Goal: Transaction & Acquisition: Obtain resource

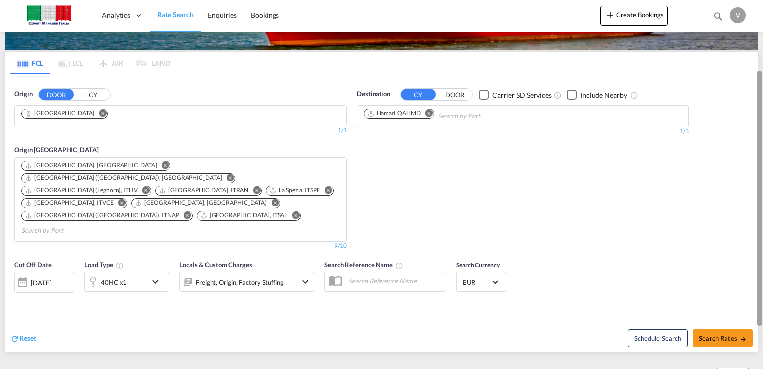
scroll to position [95, 0]
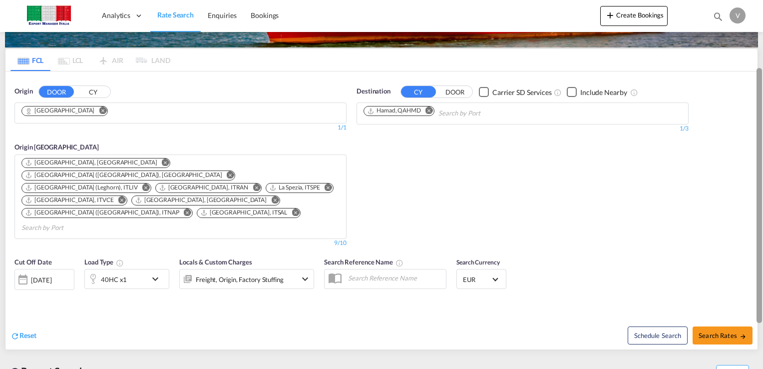
drag, startPoint x: 758, startPoint y: 203, endPoint x: 754, endPoint y: 269, distance: 66.0
click at [754, 269] on md-content "Analytics Dashboard Rate Search Enquiries Bookings Create Bookings Bookings Enq…" at bounding box center [381, 184] width 763 height 369
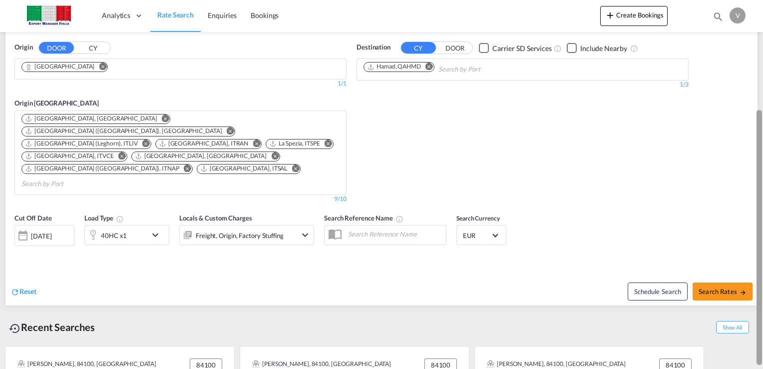
scroll to position [158, 0]
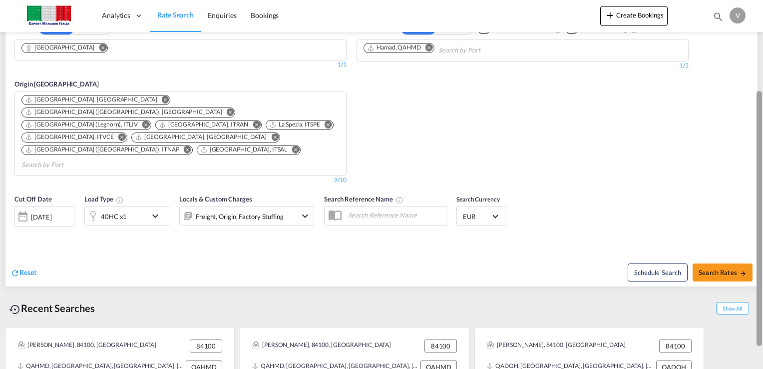
drag, startPoint x: 757, startPoint y: 240, endPoint x: 759, endPoint y: 302, distance: 62.0
click at [759, 302] on div at bounding box center [759, 218] width 5 height 255
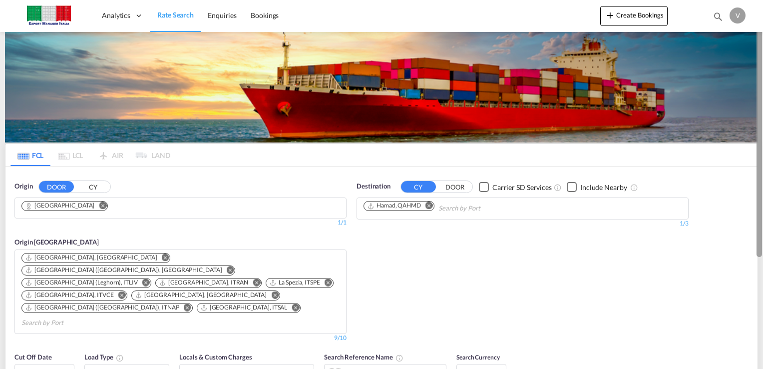
drag, startPoint x: 758, startPoint y: 203, endPoint x: 765, endPoint y: -37, distance: 239.8
click at [763, 0] on html "Analytics Dashboard Rate Search Enquiries Bookings Analytics" at bounding box center [381, 184] width 763 height 369
click at [168, 16] on span "Rate Search" at bounding box center [175, 14] width 36 height 8
click at [92, 208] on button "Remove" at bounding box center [99, 206] width 15 height 10
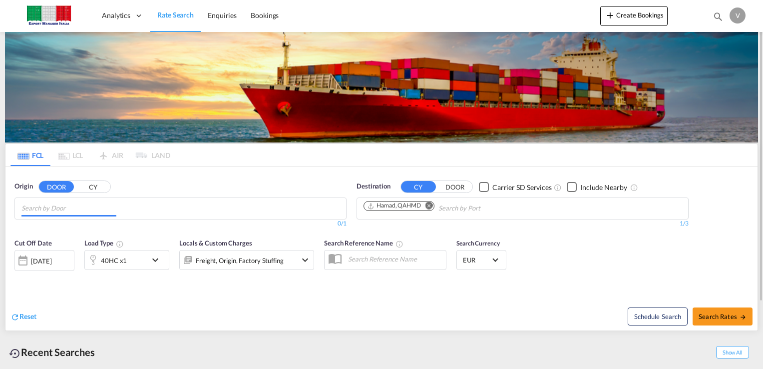
click at [75, 213] on input "Chips input." at bounding box center [68, 208] width 95 height 16
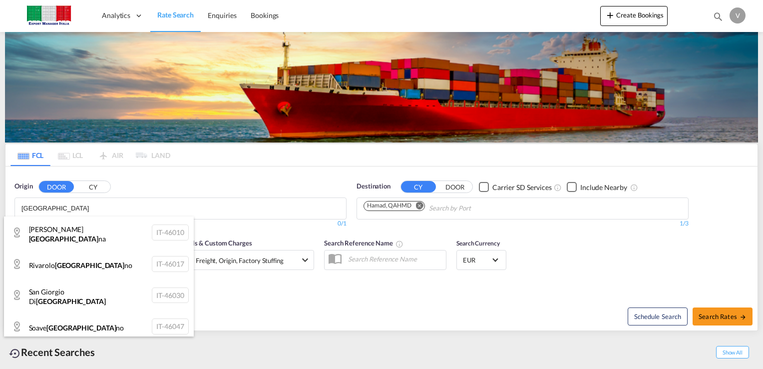
type input "[GEOGRAPHIC_DATA]"
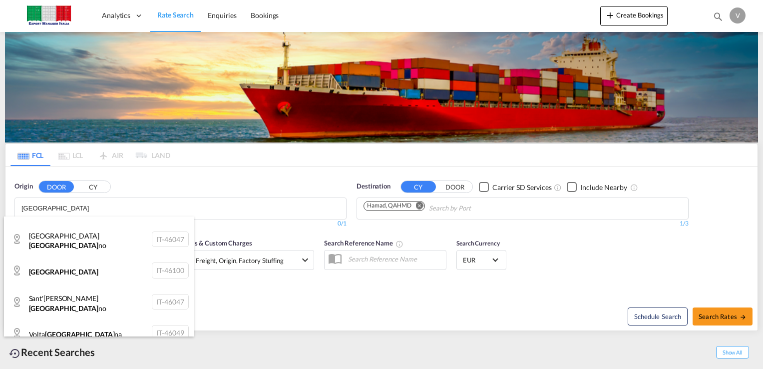
scroll to position [132, 0]
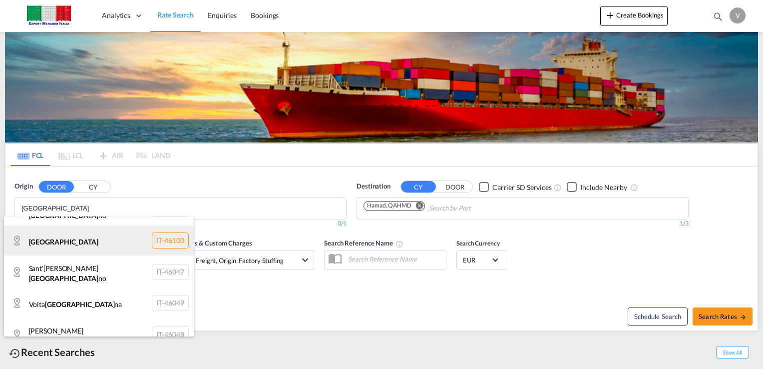
click at [51, 233] on div "[GEOGRAPHIC_DATA] IT-46100" at bounding box center [99, 240] width 190 height 30
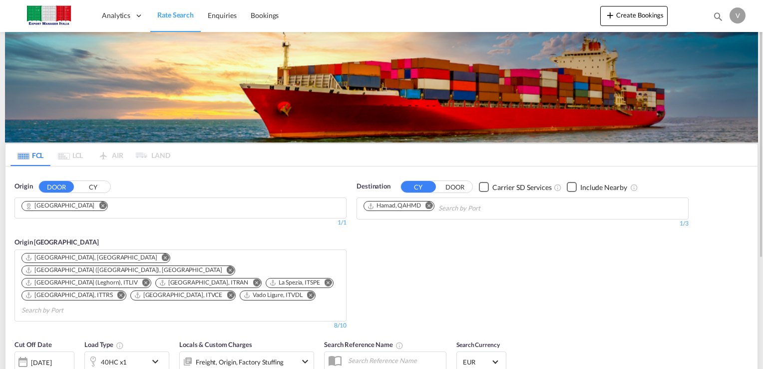
click at [427, 205] on md-icon "Remove" at bounding box center [428, 205] width 7 height 7
type input "s"
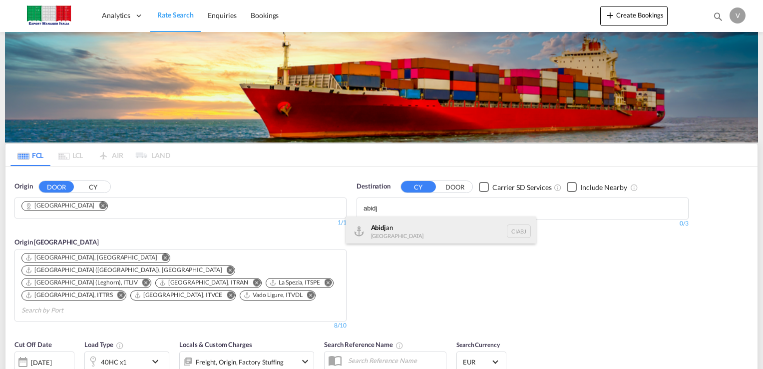
type input "abidj"
click at [389, 230] on div "Abidj an [GEOGRAPHIC_DATA] CIABJ" at bounding box center [441, 231] width 190 height 30
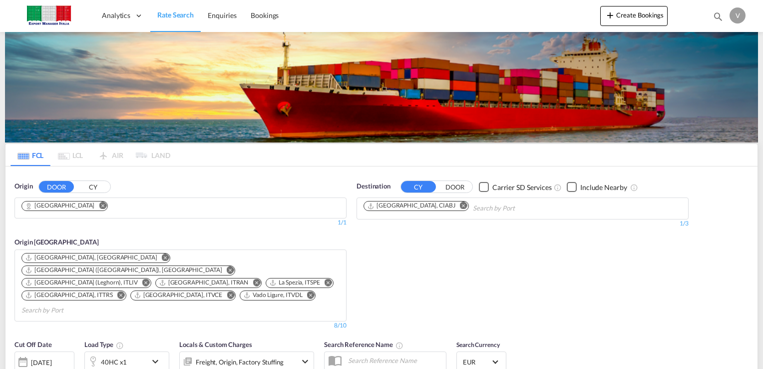
click at [307, 291] on md-icon "Remove" at bounding box center [310, 294] width 7 height 7
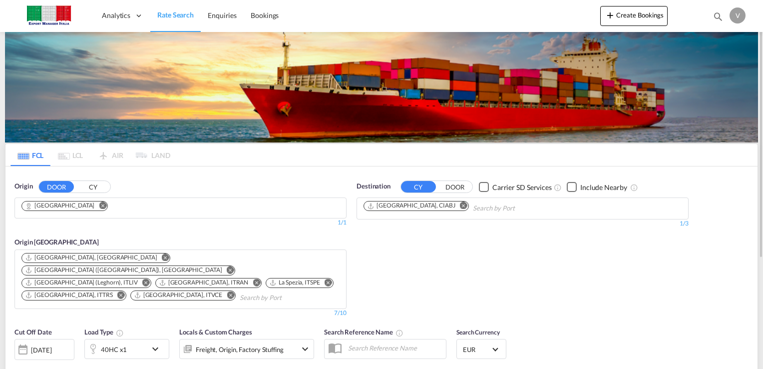
click at [162, 256] on md-icon "Remove" at bounding box center [165, 256] width 7 height 7
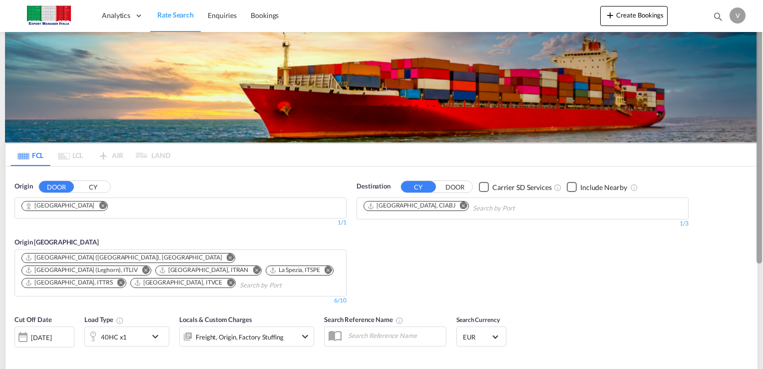
drag, startPoint x: 762, startPoint y: 133, endPoint x: 757, endPoint y: 171, distance: 38.3
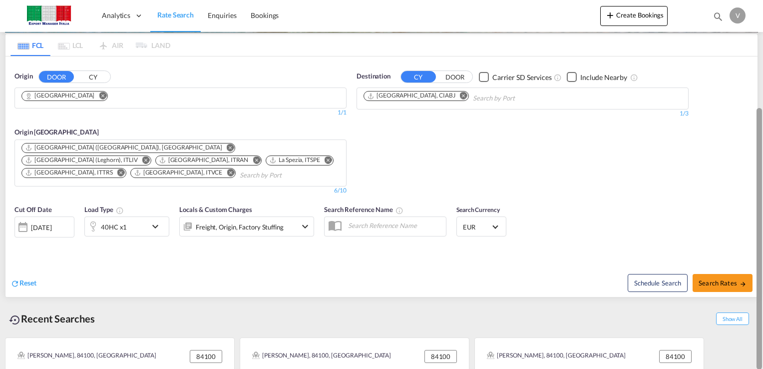
scroll to position [145, 0]
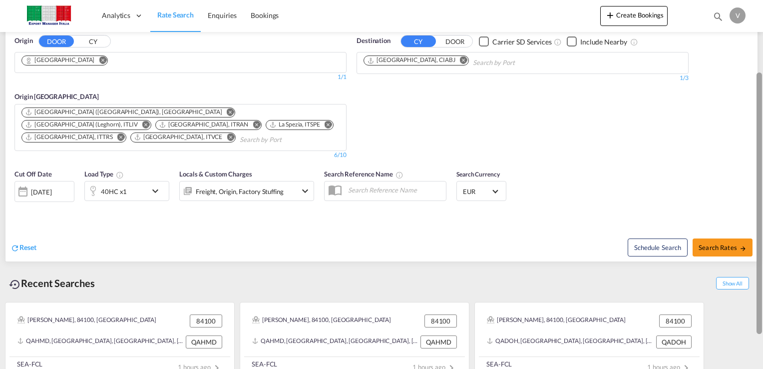
drag, startPoint x: 757, startPoint y: 161, endPoint x: 736, endPoint y: 276, distance: 117.2
click at [736, 276] on md-content "Analytics Dashboard Rate Search Enquiries Bookings Create Bookings Bookings Enq…" at bounding box center [381, 184] width 763 height 369
click at [713, 243] on span "Search Rates" at bounding box center [723, 247] width 48 height 8
type input "[GEOGRAPHIC_DATA] to CIABJ / [DATE]"
